Goal: Information Seeking & Learning: Check status

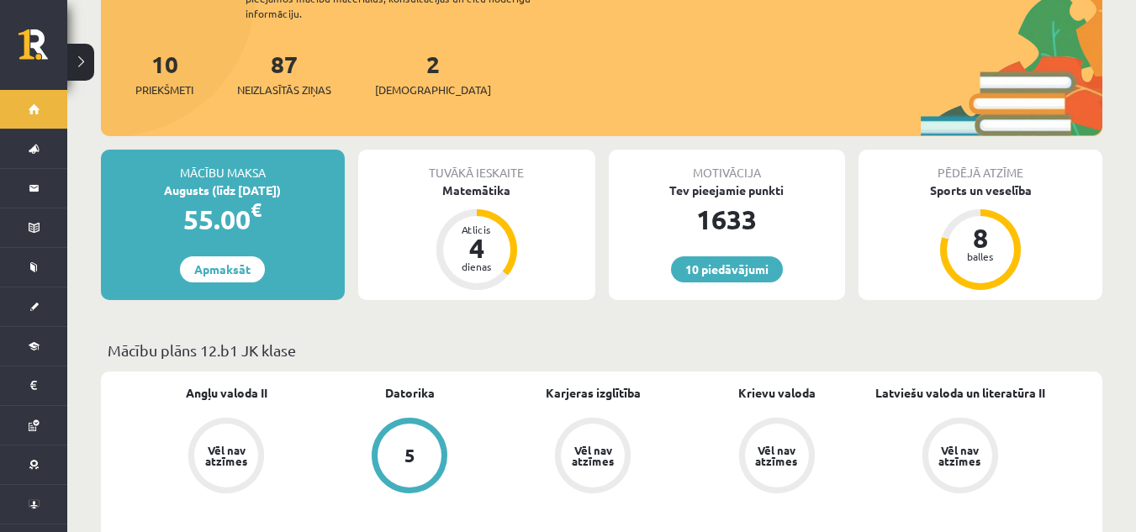
scroll to position [269, 0]
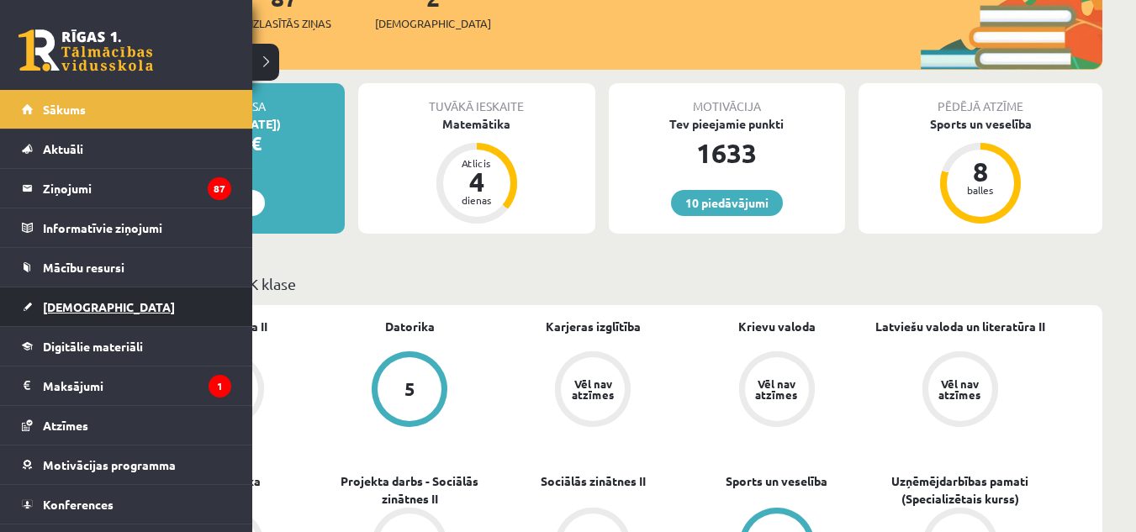
click at [56, 314] on link "[DEMOGRAPHIC_DATA]" at bounding box center [126, 306] width 209 height 39
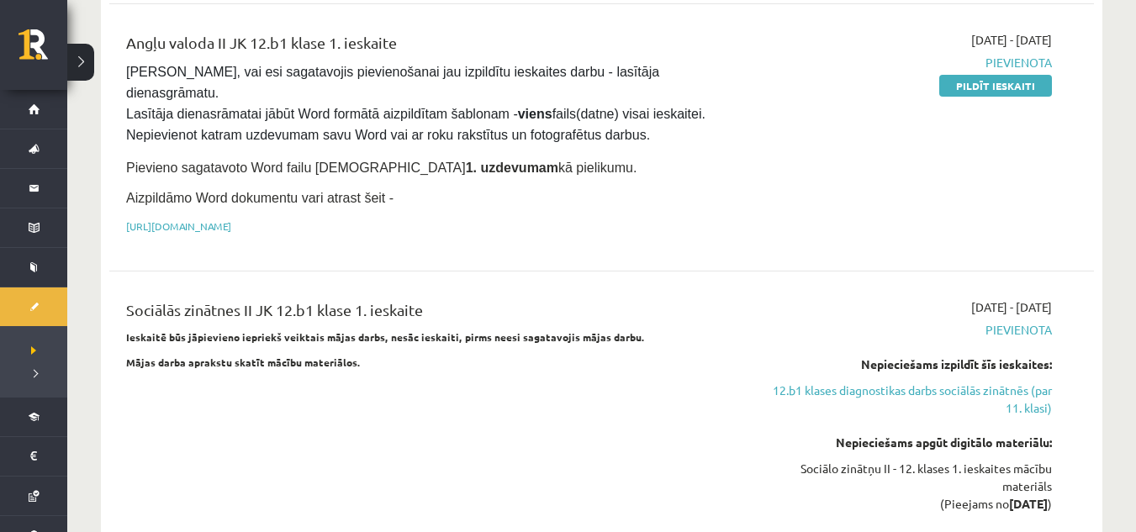
scroll to position [1076, 0]
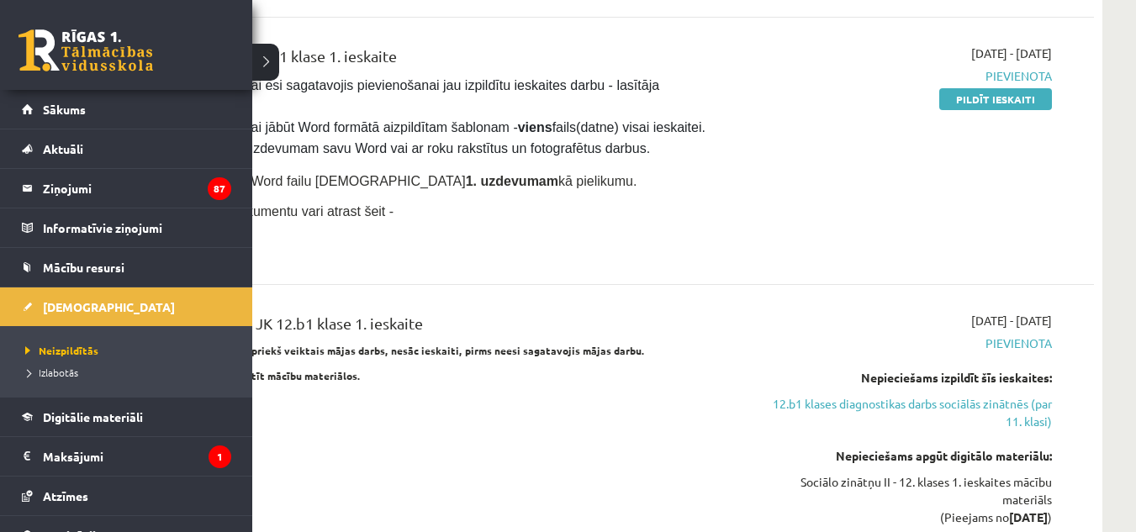
click at [65, 363] on li "Izlabotās" at bounding box center [128, 372] width 214 height 22
click at [57, 373] on span "Izlabotās" at bounding box center [52, 372] width 63 height 13
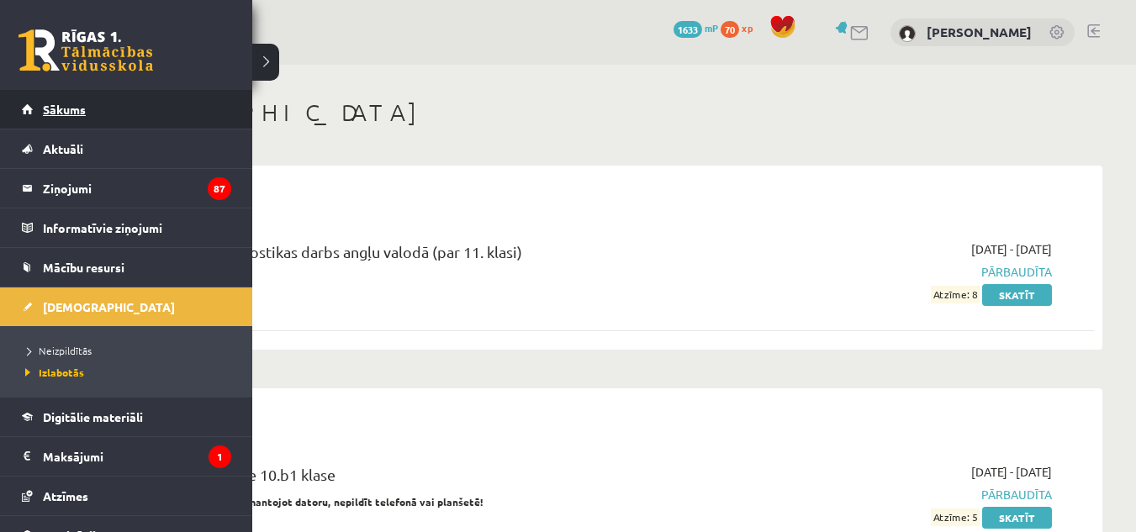
click at [24, 113] on link "Sākums" at bounding box center [126, 109] width 209 height 39
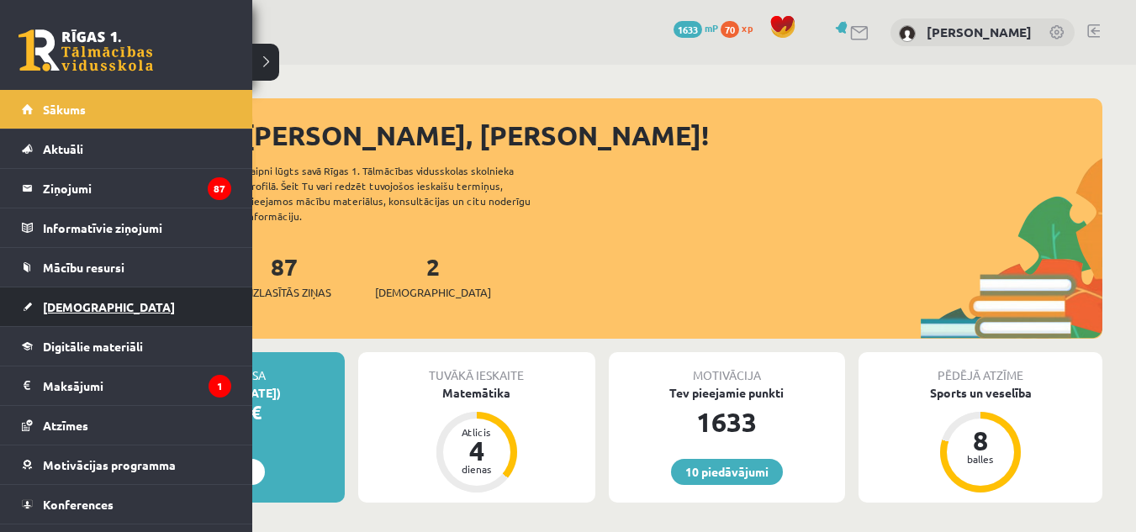
click at [45, 297] on link "[DEMOGRAPHIC_DATA]" at bounding box center [126, 306] width 209 height 39
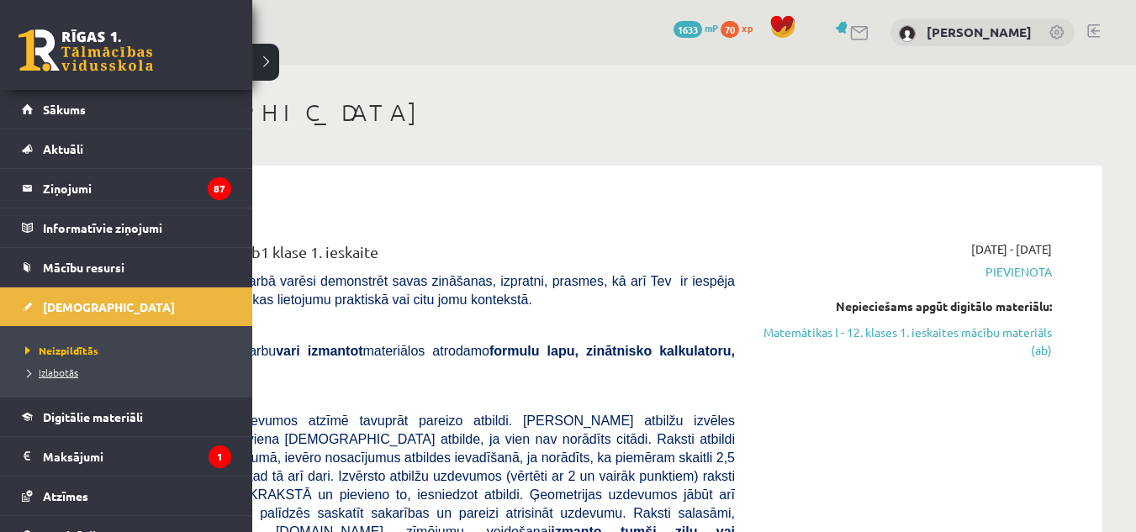
click at [42, 373] on span "Izlabotās" at bounding box center [49, 372] width 57 height 13
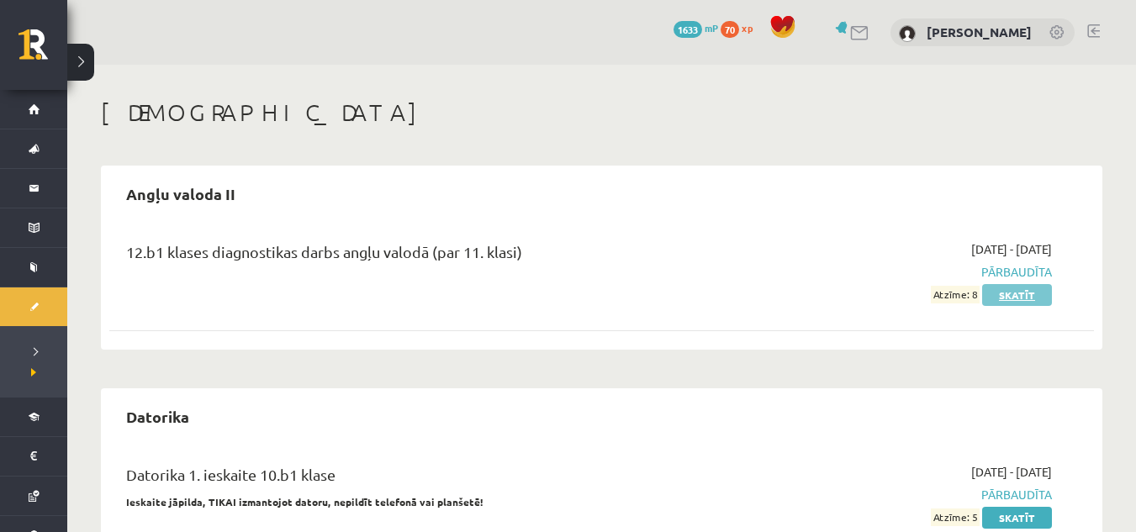
click at [1030, 292] on link "Skatīt" at bounding box center [1017, 295] width 70 height 22
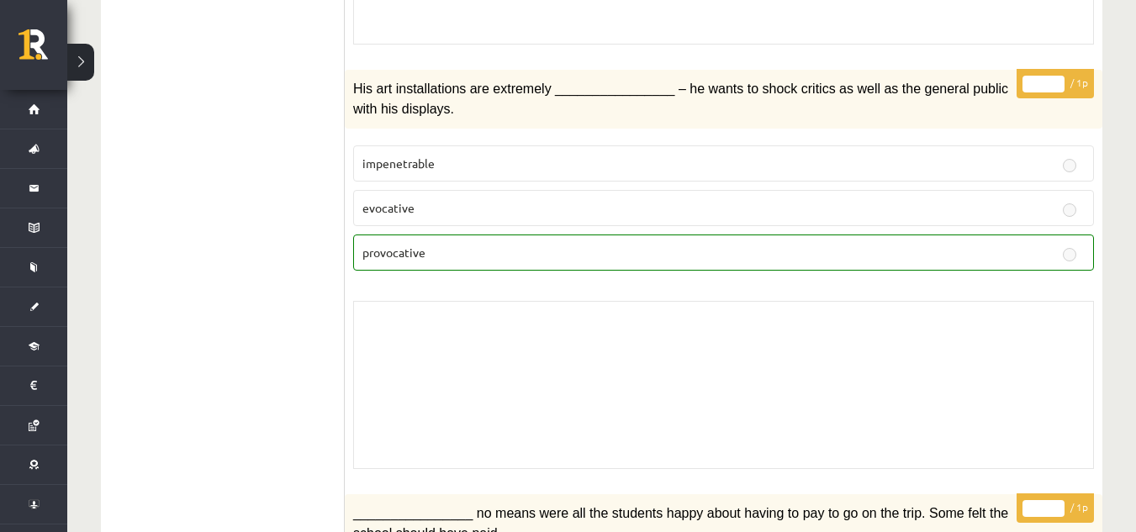
scroll to position [2989, 0]
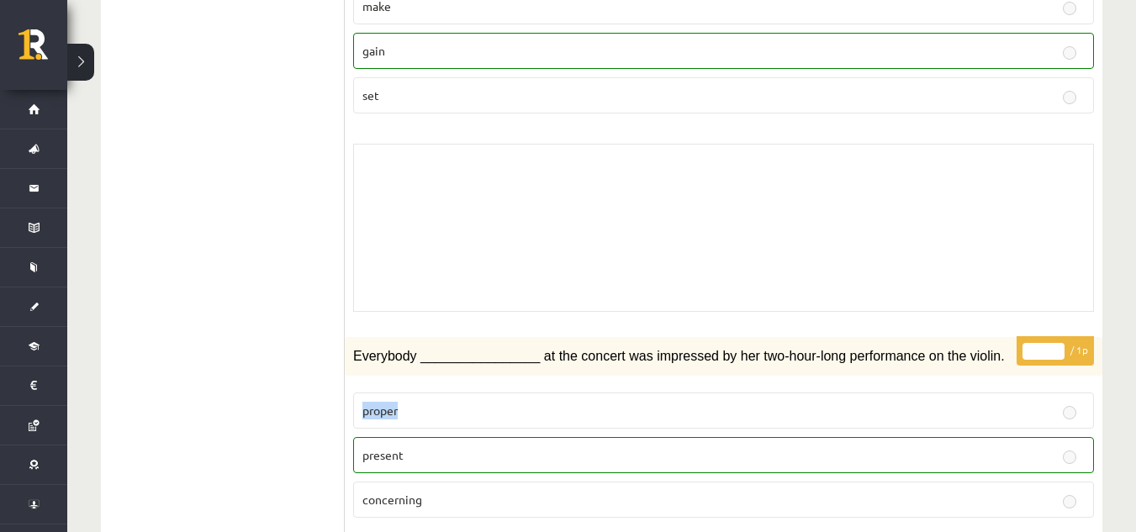
drag, startPoint x: 1135, startPoint y: 320, endPoint x: 1136, endPoint y: 301, distance: 19.4
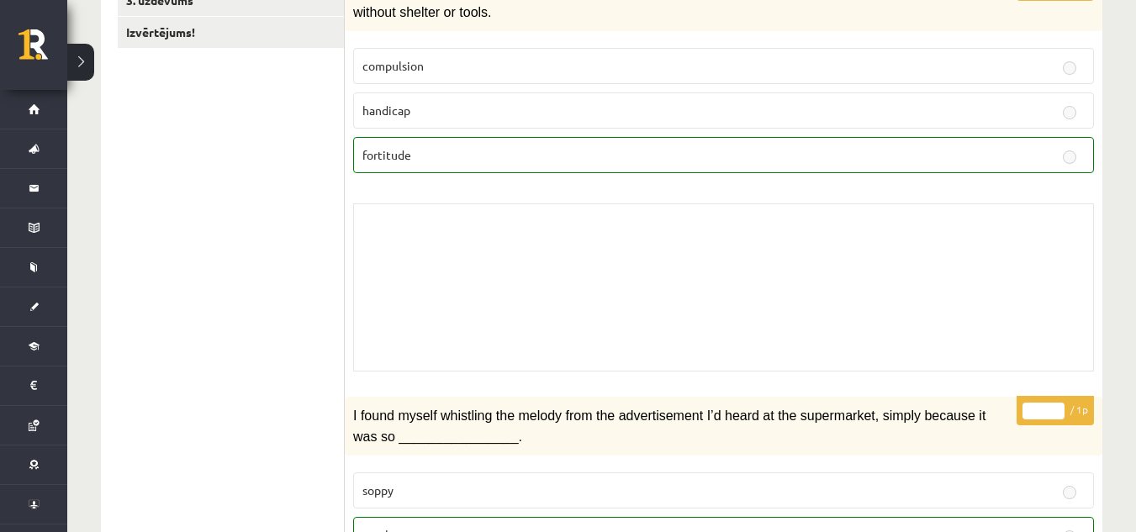
scroll to position [329, 0]
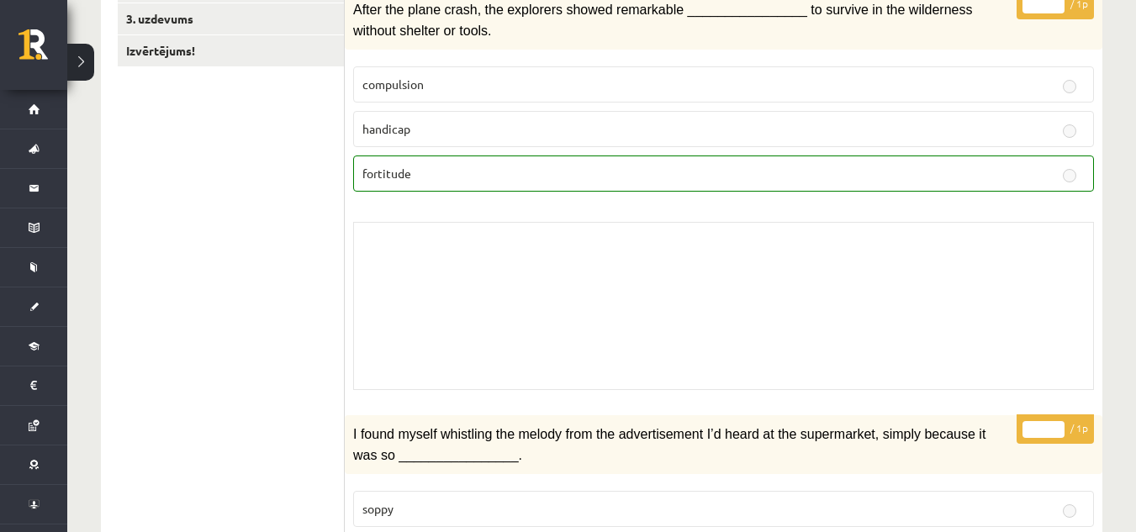
drag, startPoint x: 1131, startPoint y: 61, endPoint x: 1147, endPoint y: 120, distance: 61.8
click at [1095, 224] on div "* / 1p After the plane crash, the explorers showed remarkable ________________ …" at bounding box center [723, 195] width 757 height 408
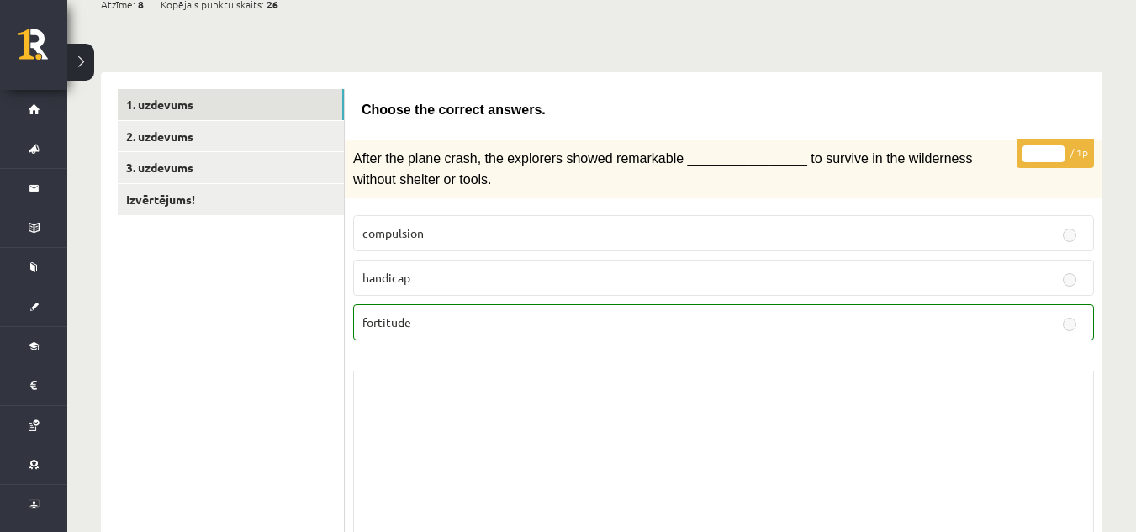
scroll to position [134, 0]
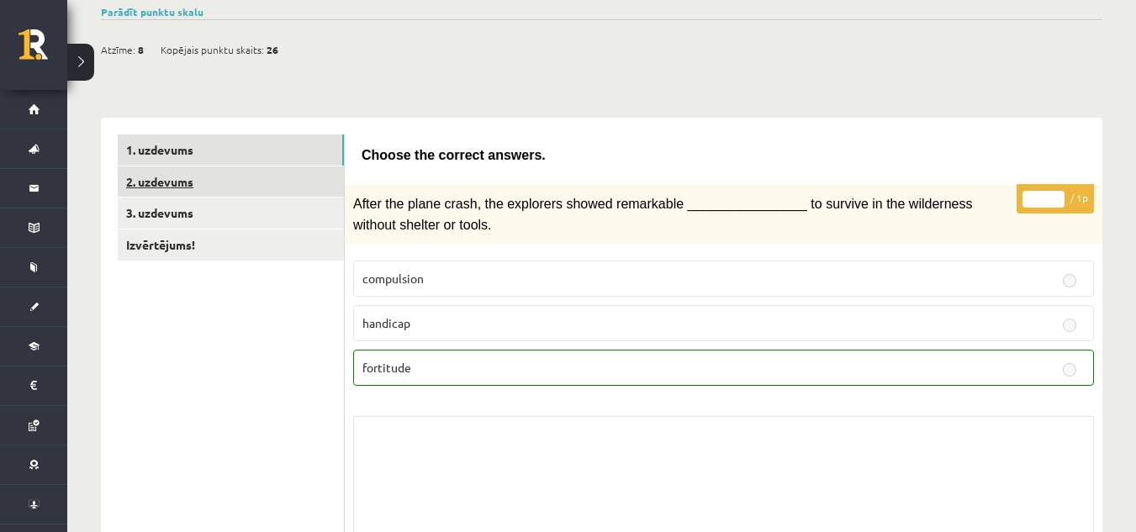
click at [203, 191] on link "2. uzdevums" at bounding box center [231, 181] width 226 height 31
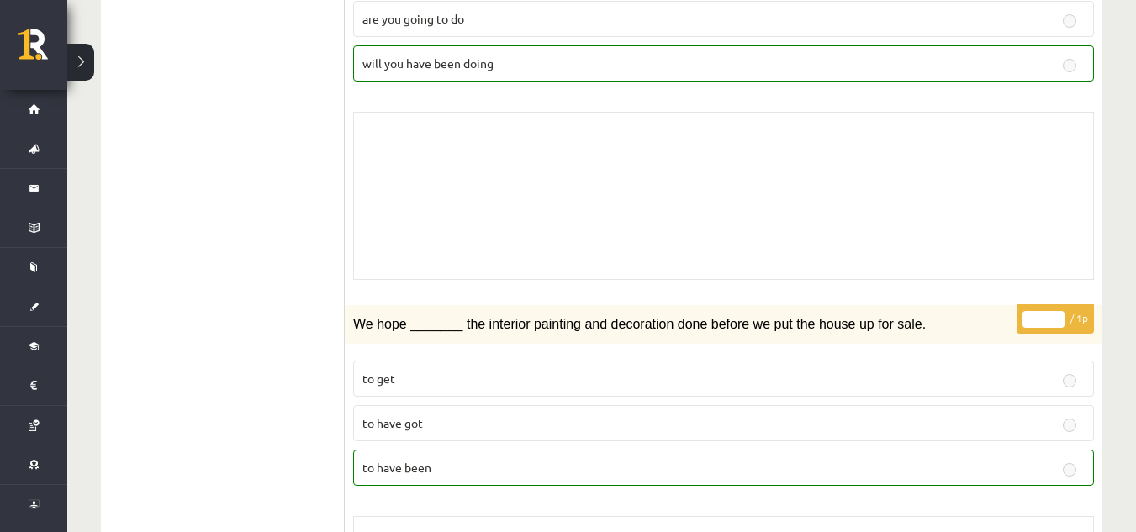
scroll to position [2134, 0]
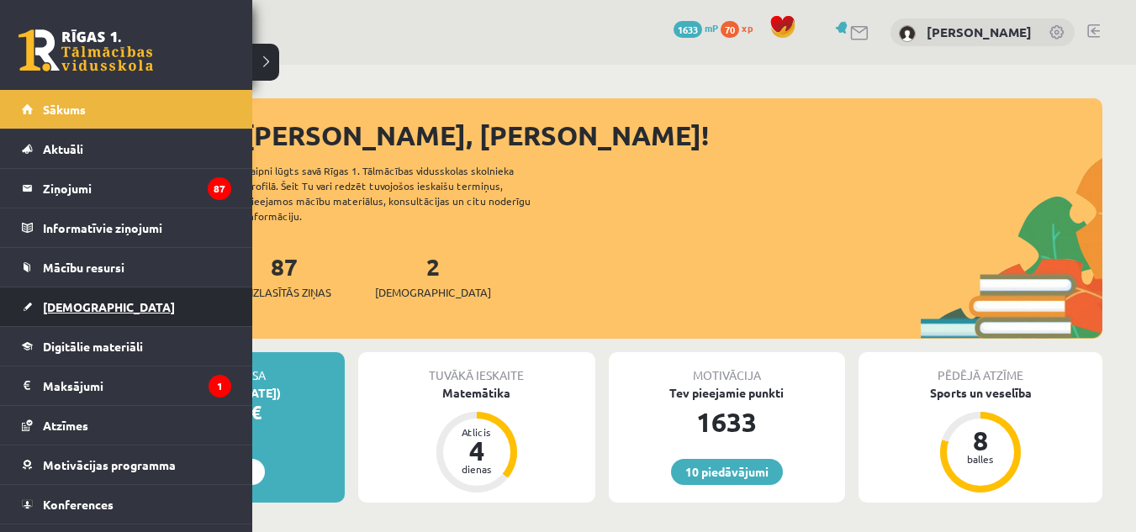
click at [45, 309] on span "[DEMOGRAPHIC_DATA]" at bounding box center [109, 306] width 132 height 15
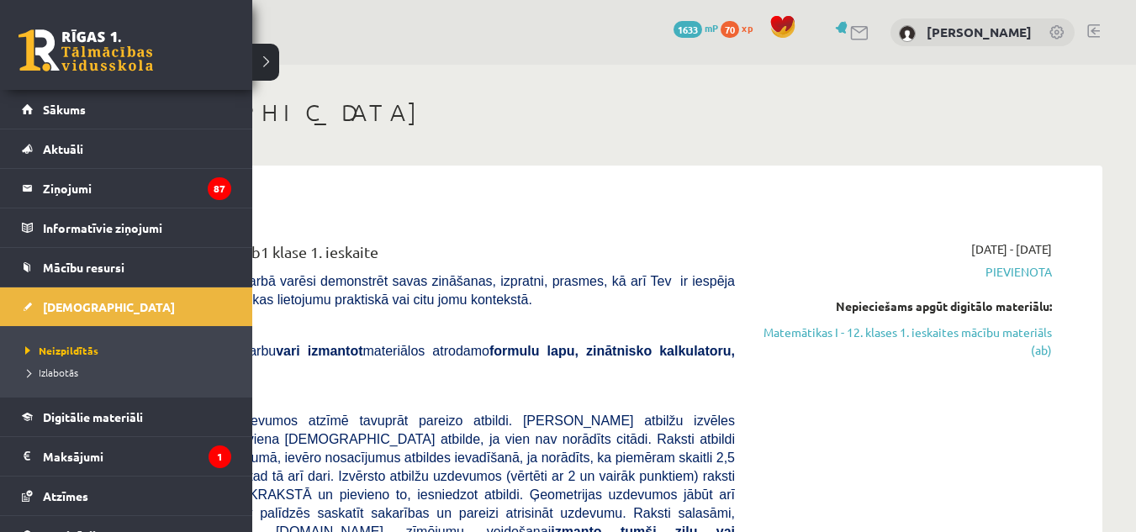
click at [65, 382] on li "Izlabotās" at bounding box center [128, 372] width 214 height 22
click at [66, 376] on span "Izlabotās" at bounding box center [52, 372] width 63 height 13
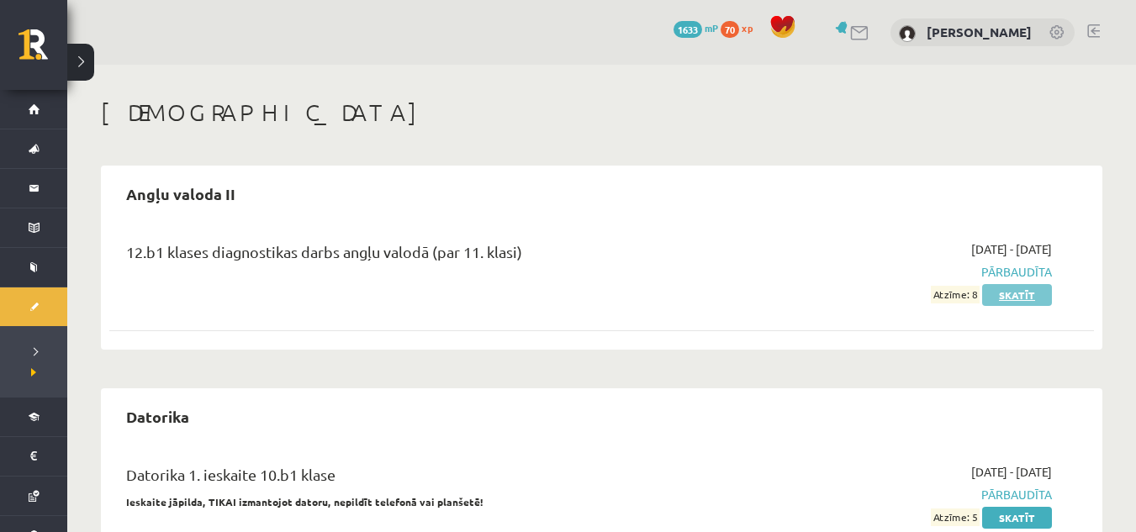
click at [1034, 301] on link "Skatīt" at bounding box center [1017, 295] width 70 height 22
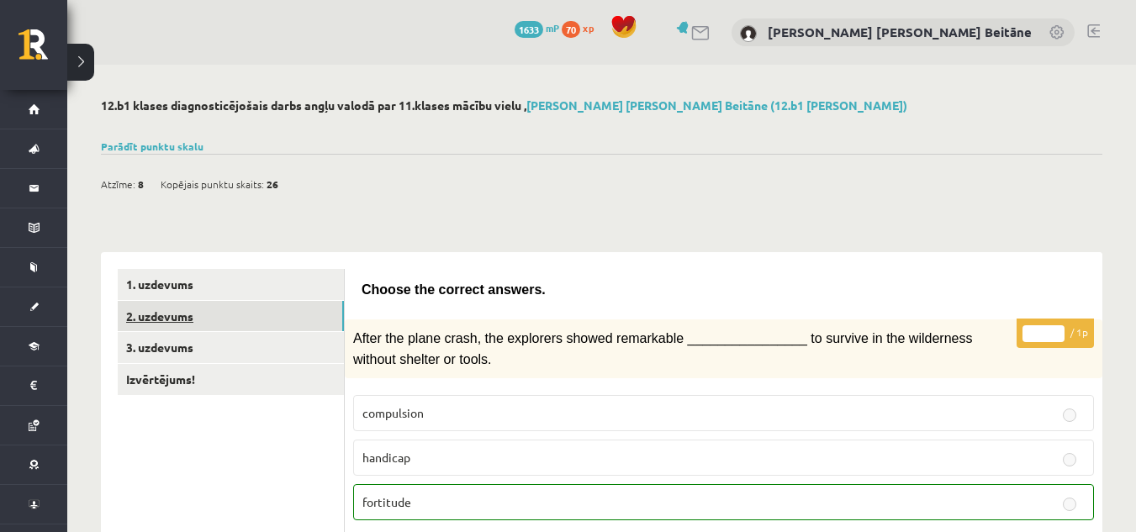
click at [240, 320] on link "2. uzdevums" at bounding box center [231, 316] width 226 height 31
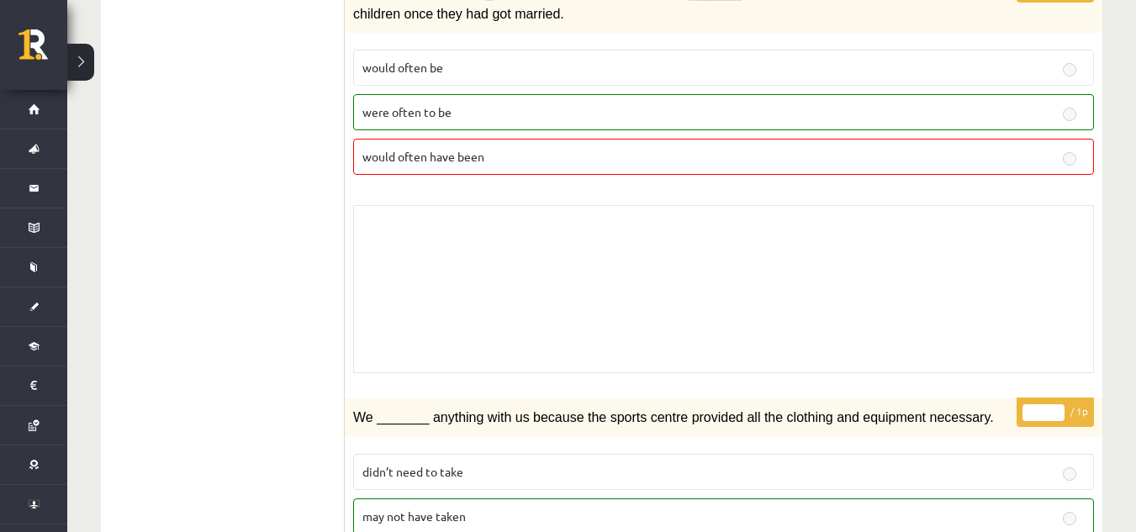
scroll to position [305, 0]
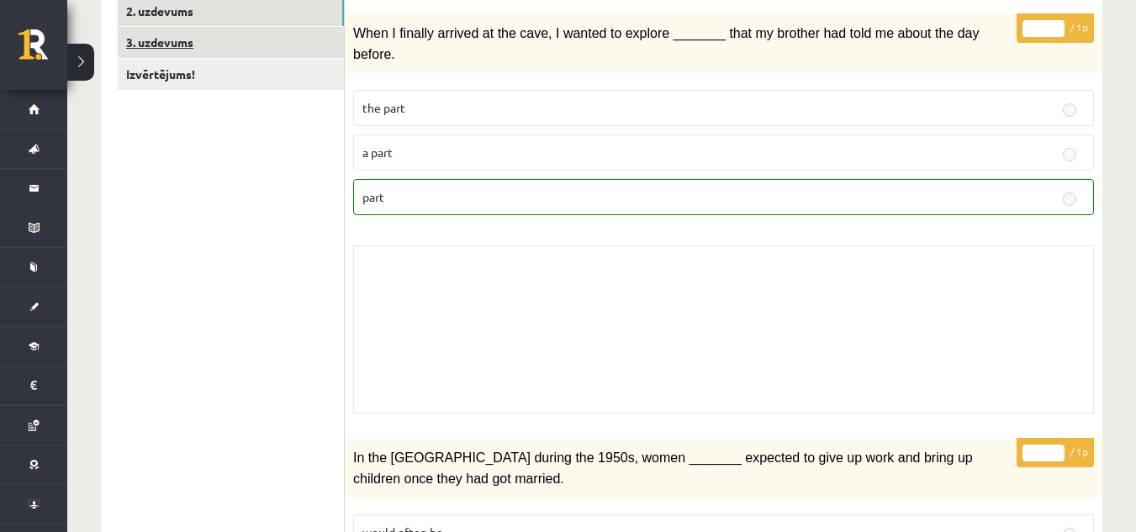
click at [240, 42] on link "3. uzdevums" at bounding box center [231, 42] width 226 height 31
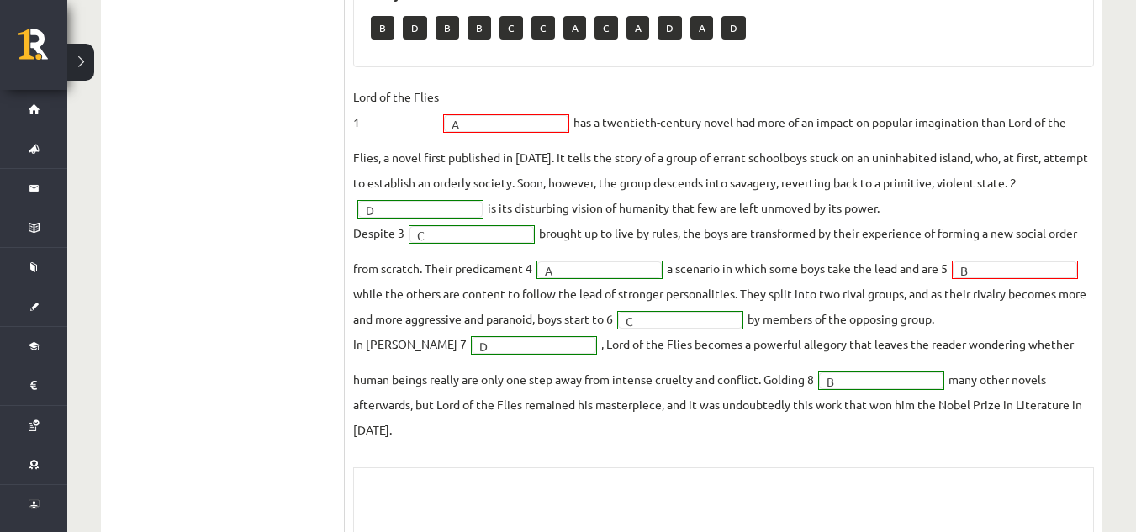
scroll to position [565, 0]
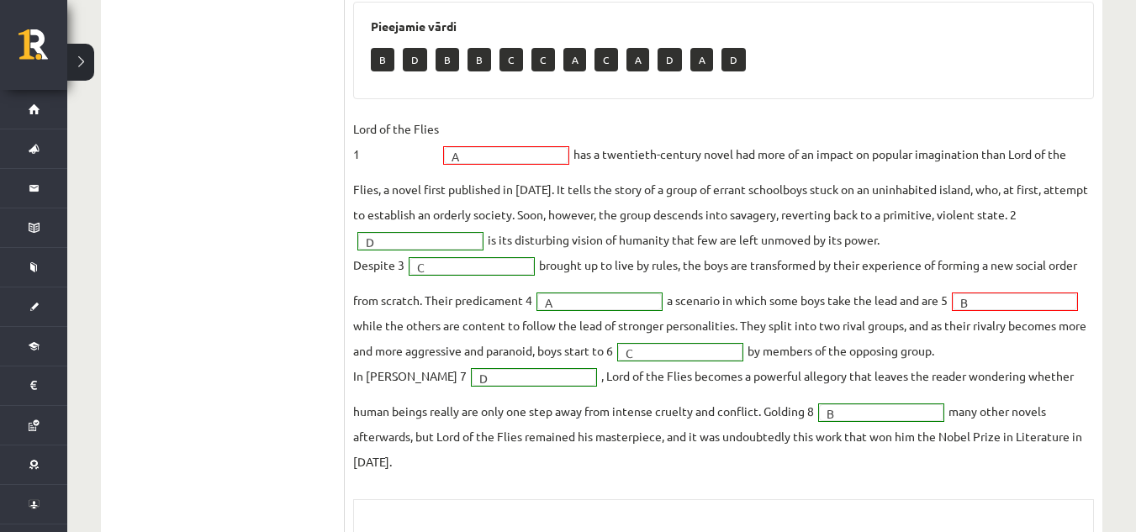
drag, startPoint x: 491, startPoint y: 161, endPoint x: 461, endPoint y: 157, distance: 30.4
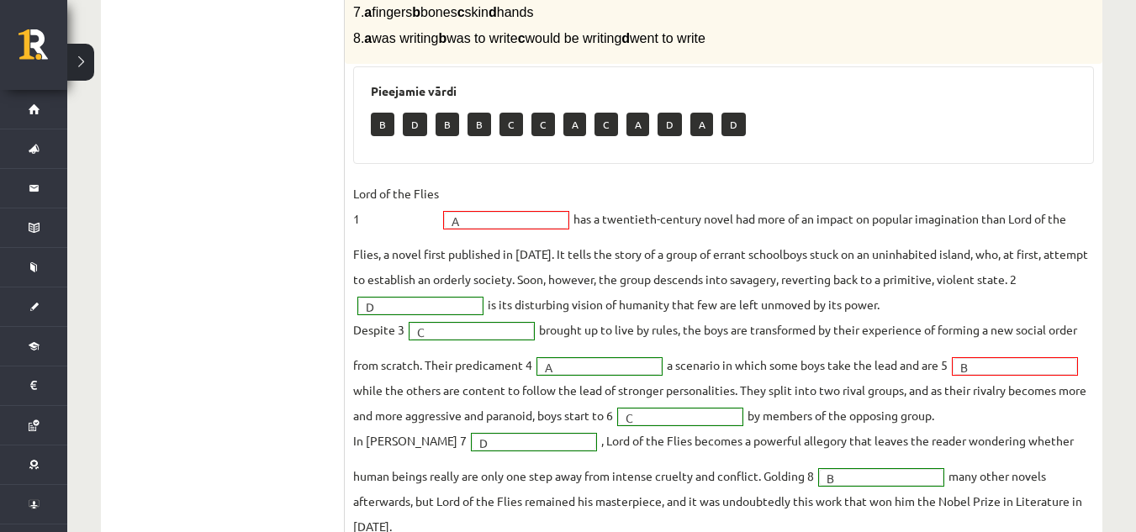
scroll to position [35, 0]
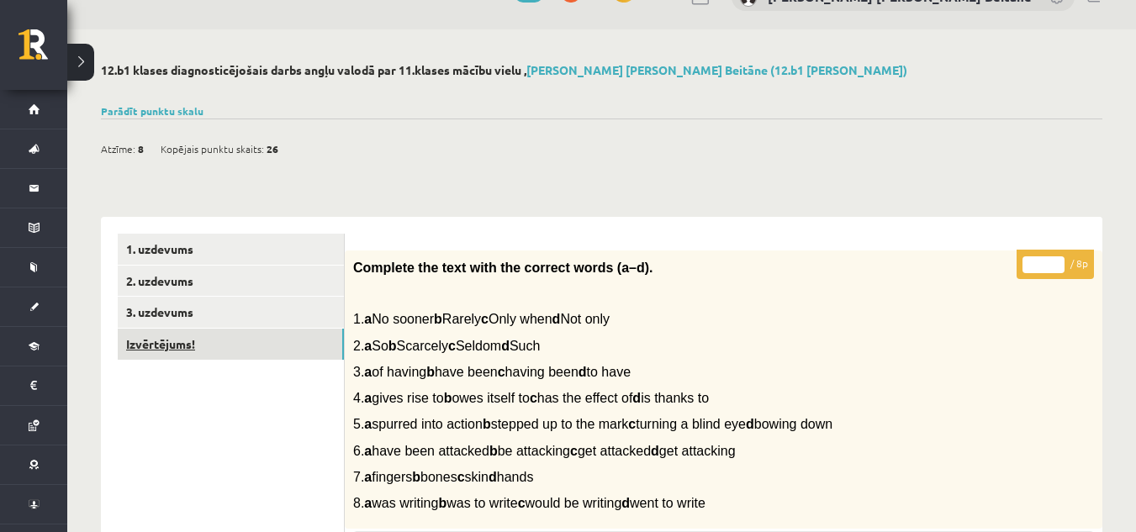
click at [309, 338] on link "Izvērtējums!" at bounding box center [231, 344] width 226 height 31
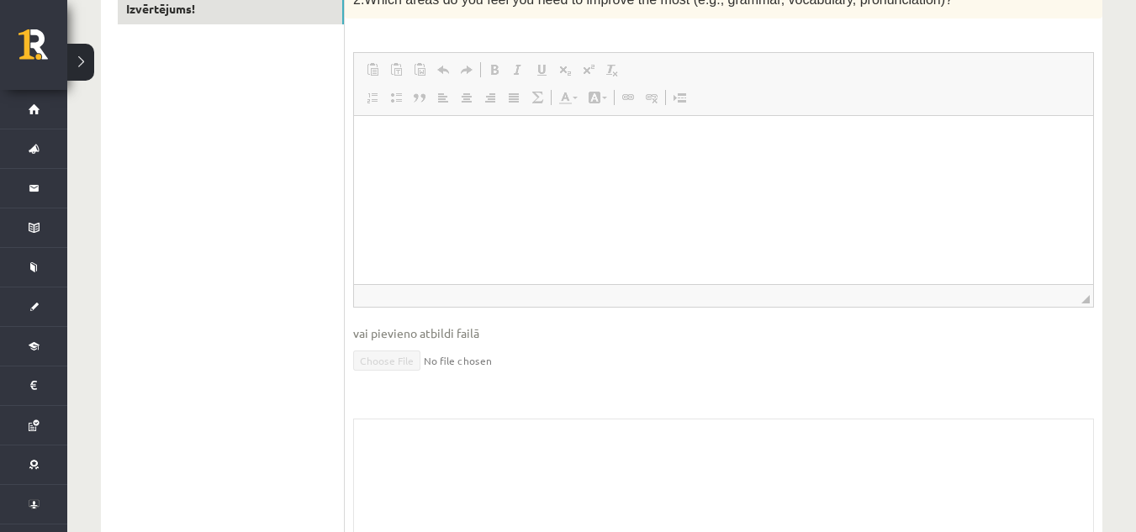
scroll to position [381, 0]
